Goal: Information Seeking & Learning: Learn about a topic

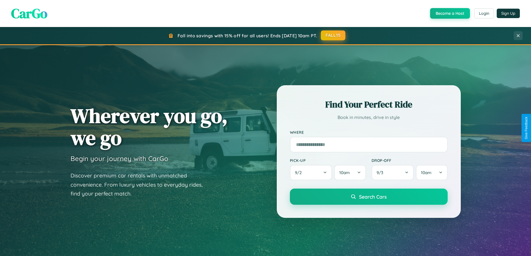
click at [334, 35] on button "FALL15" at bounding box center [333, 35] width 25 height 10
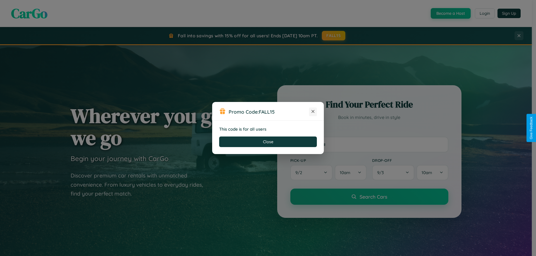
click at [313, 112] on icon at bounding box center [313, 112] width 6 height 6
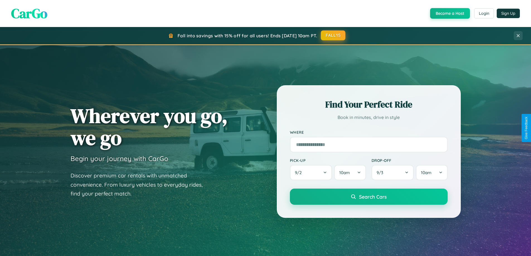
click at [334, 35] on button "FALL15" at bounding box center [333, 35] width 25 height 10
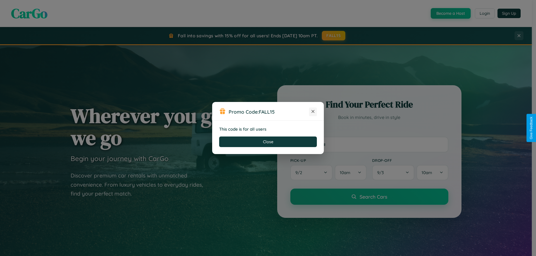
click at [313, 112] on icon at bounding box center [313, 112] width 6 height 6
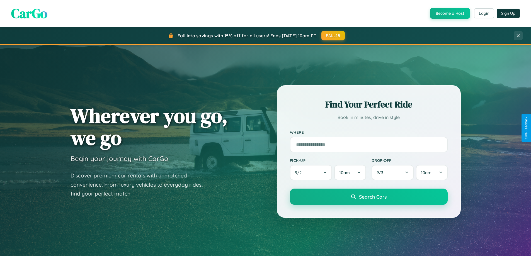
scroll to position [1073, 0]
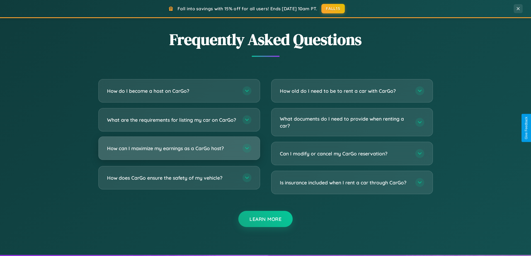
click at [179, 152] on h3 "How can I maximize my earnings as a CarGo host?" at bounding box center [172, 148] width 130 height 7
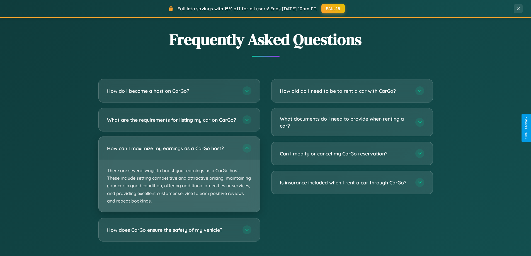
click at [179, 179] on p "There are several ways to boost your earnings as a CarGo host. These include se…" at bounding box center [179, 186] width 161 height 52
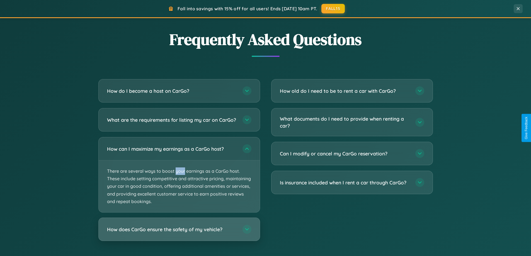
click at [179, 233] on h3 "How does CarGo ensure the safety of my vehicle?" at bounding box center [172, 229] width 130 height 7
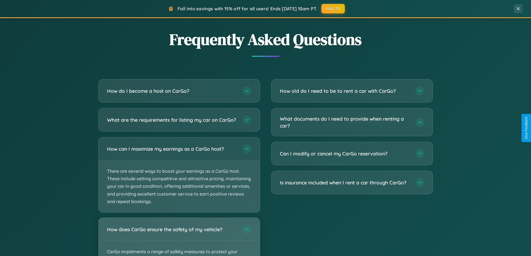
click at [179, 239] on div "How does CarGo ensure the safety of my vehicle?" at bounding box center [179, 229] width 161 height 23
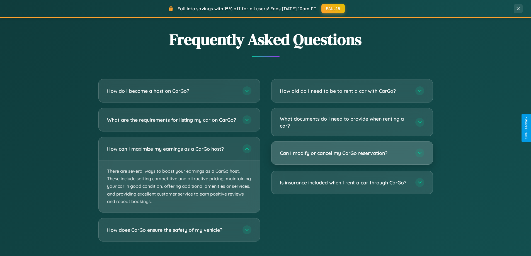
click at [352, 153] on h3 "Can I modify or cancel my CarGo reservation?" at bounding box center [345, 153] width 130 height 7
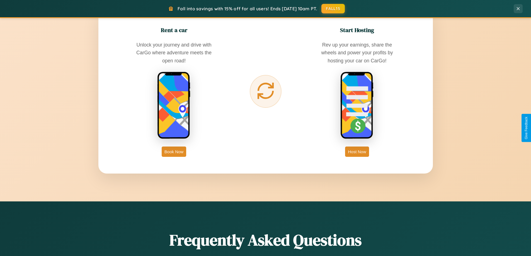
scroll to position [0, 0]
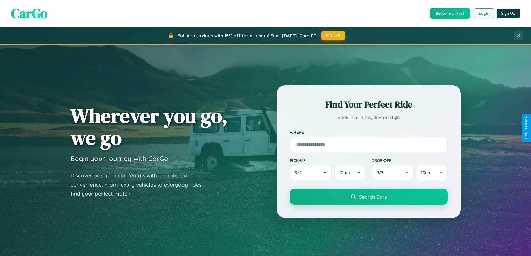
click at [484, 13] on button "Login" at bounding box center [485, 13] width 20 height 10
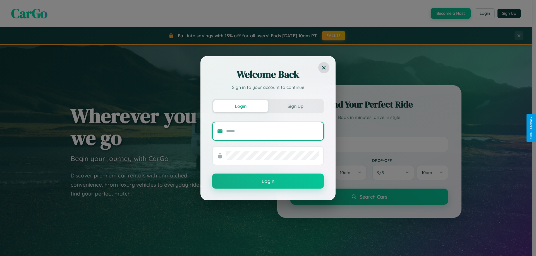
click at [272, 131] on input "text" at bounding box center [272, 131] width 93 height 9
type input "**********"
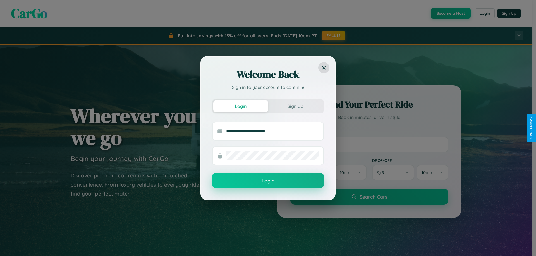
click at [268, 181] on button "Login" at bounding box center [268, 180] width 112 height 15
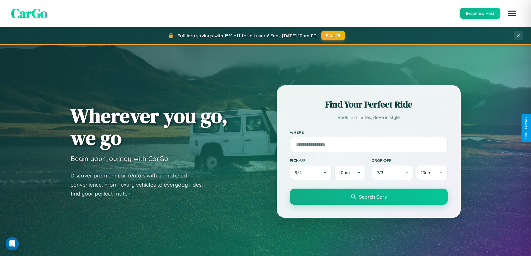
scroll to position [654, 0]
